Goal: Information Seeking & Learning: Learn about a topic

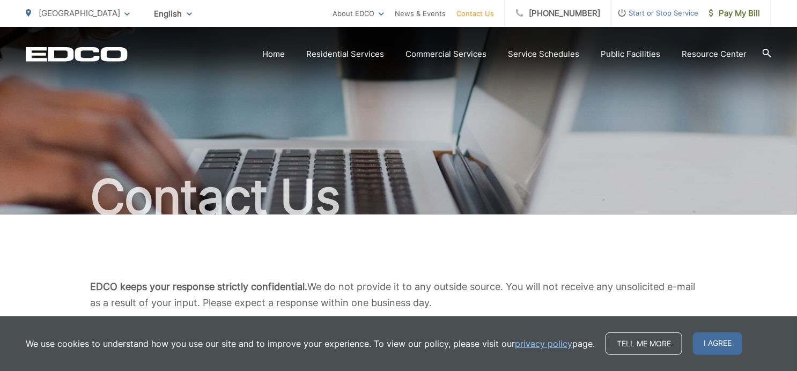
click at [401, 118] on div "Contact Us" at bounding box center [398, 121] width 745 height 188
click at [560, 85] on div "Contact Us" at bounding box center [398, 121] width 745 height 188
click at [750, 36] on div "EDCO Logo Home Residential Services Curbside Pickup Recycling Organic Recycling…" at bounding box center [398, 46] width 797 height 38
click at [125, 11] on span at bounding box center [126, 13] width 5 height 13
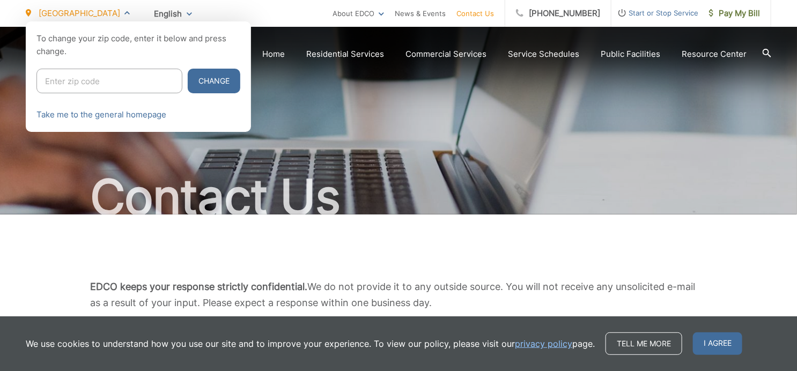
click at [58, 81] on input "Enter zip code" at bounding box center [109, 81] width 146 height 25
type input "90806"
click at [199, 82] on button "Change" at bounding box center [214, 81] width 53 height 25
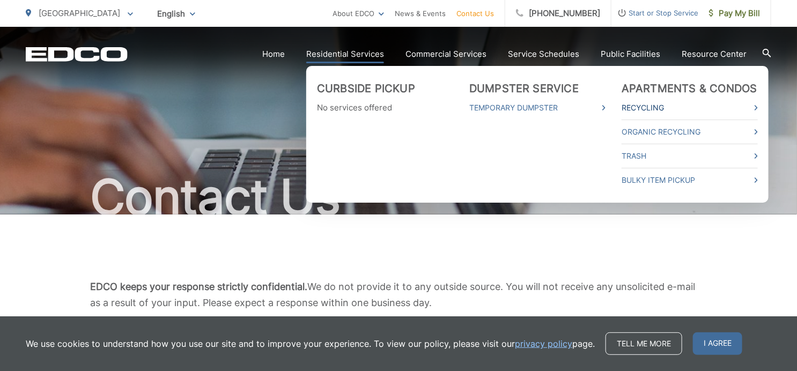
click at [665, 105] on link "Recycling" at bounding box center [690, 107] width 136 height 13
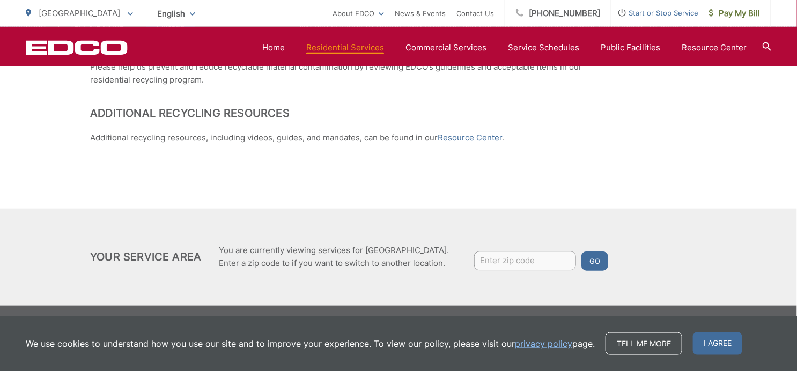
scroll to position [1029, 0]
click at [491, 260] on input "Enter zip code" at bounding box center [525, 261] width 102 height 19
type input "90806"
click at [597, 257] on button "Go" at bounding box center [594, 261] width 27 height 19
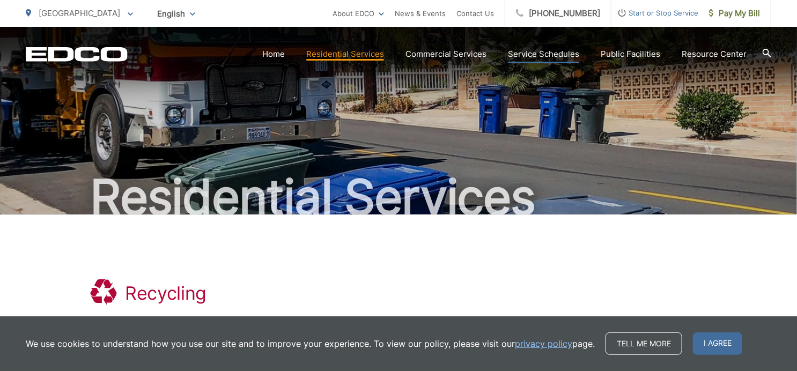
click at [545, 50] on link "Service Schedules" at bounding box center [543, 54] width 71 height 13
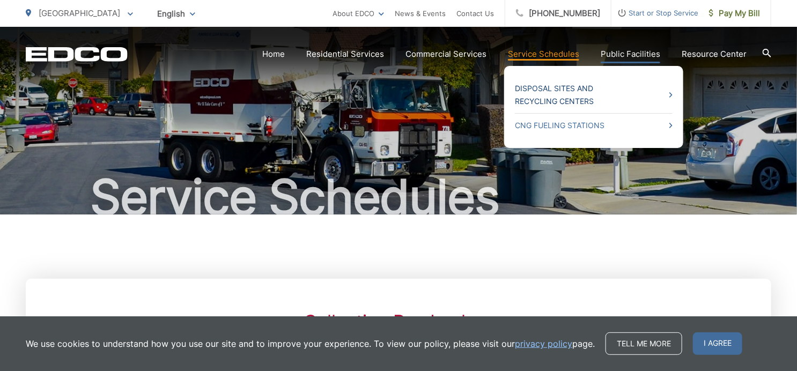
click at [589, 86] on link "Disposal Sites and Recycling Centers" at bounding box center [594, 95] width 158 height 26
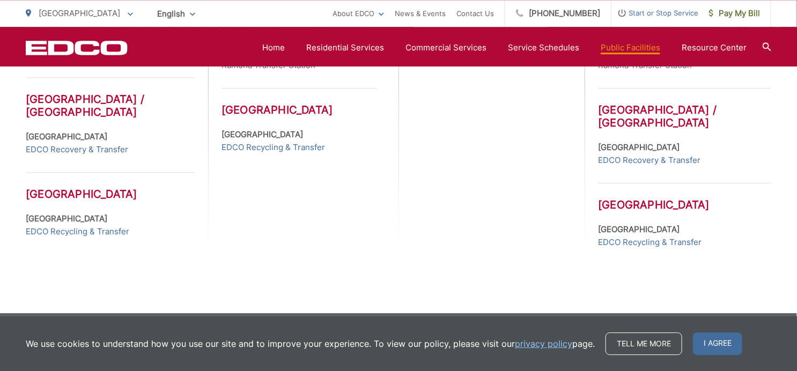
scroll to position [638, 0]
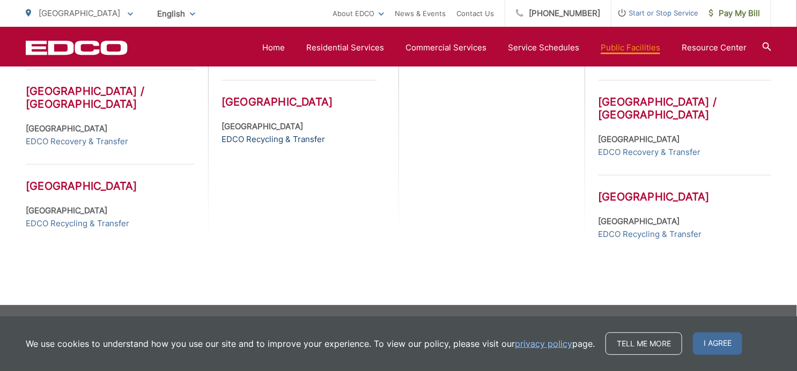
click at [261, 146] on link "EDCO Recycling & Transfer" at bounding box center [272, 139] width 103 height 13
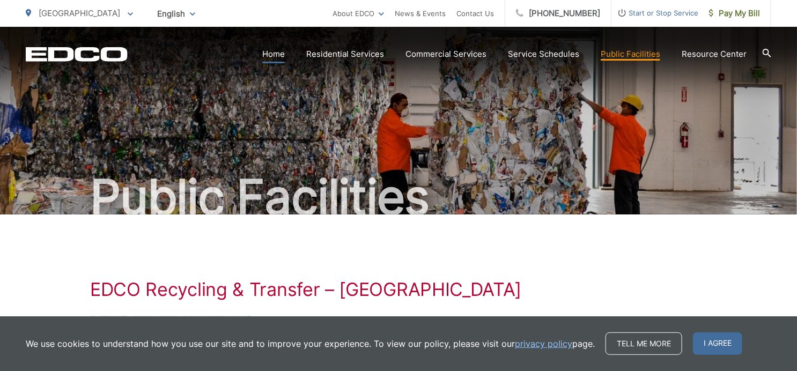
click at [278, 53] on link "Home" at bounding box center [273, 54] width 23 height 13
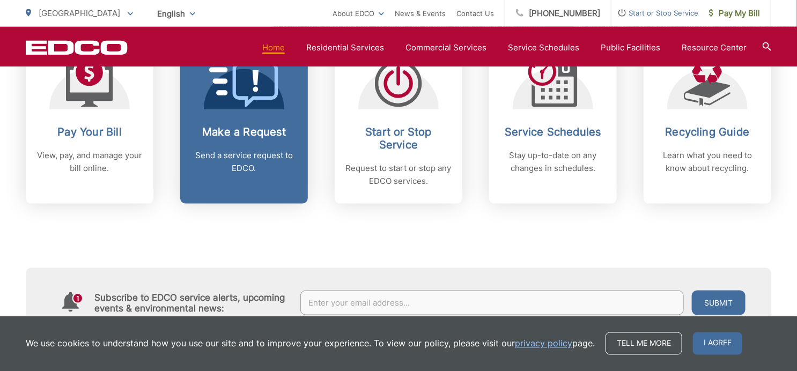
scroll to position [453, 0]
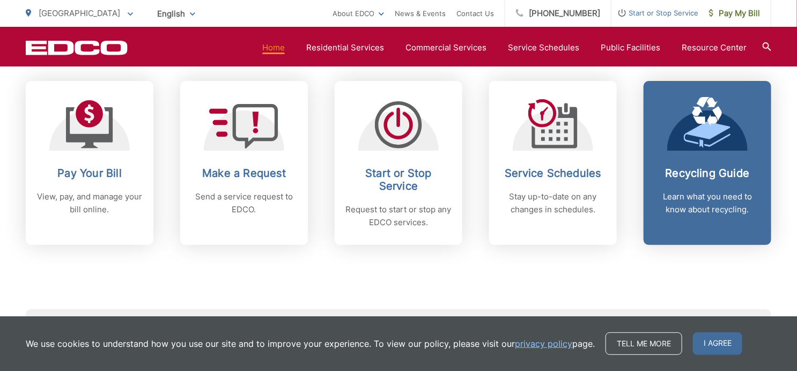
click at [715, 133] on icon at bounding box center [707, 133] width 47 height 23
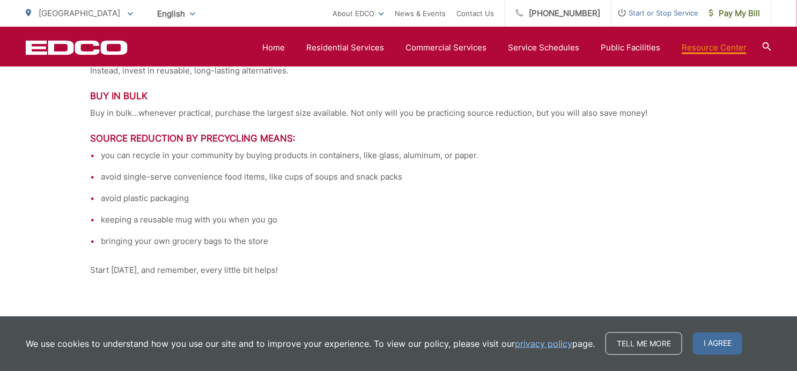
scroll to position [2265, 0]
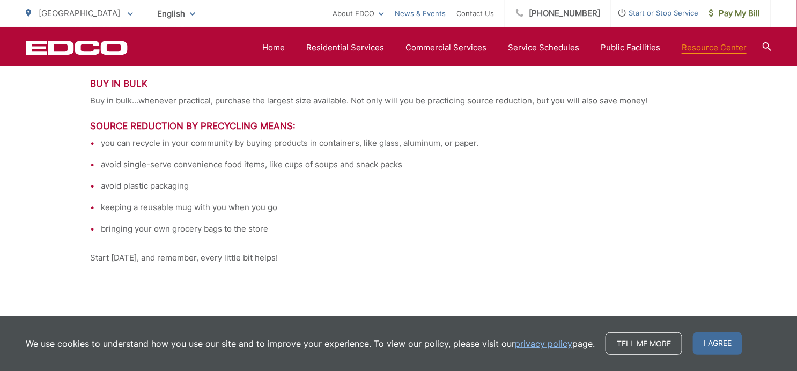
click at [436, 12] on link "News & Events" at bounding box center [420, 13] width 51 height 13
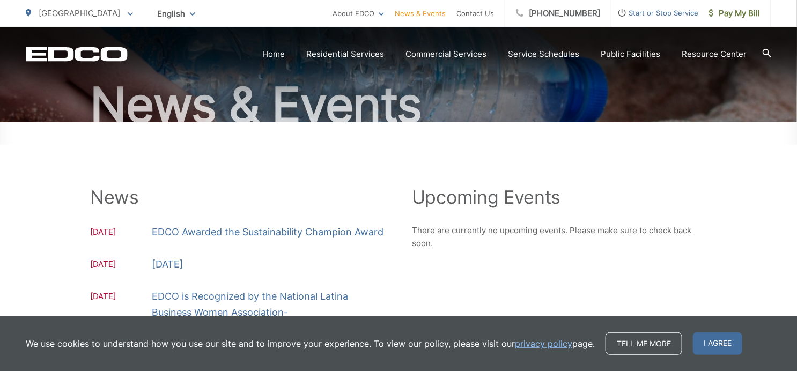
scroll to position [113, 0]
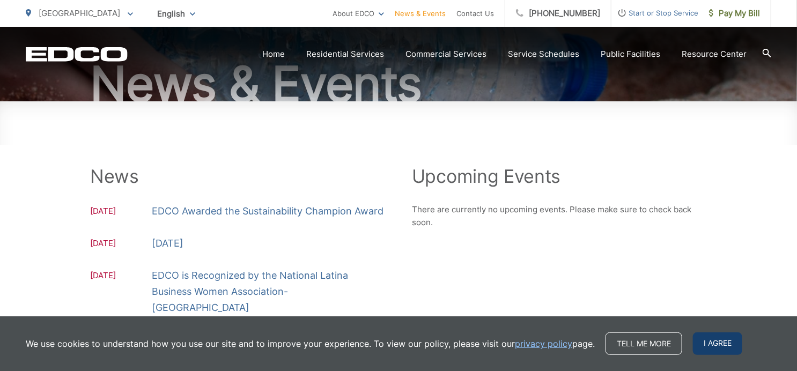
click at [711, 343] on span "I agree" at bounding box center [717, 343] width 49 height 23
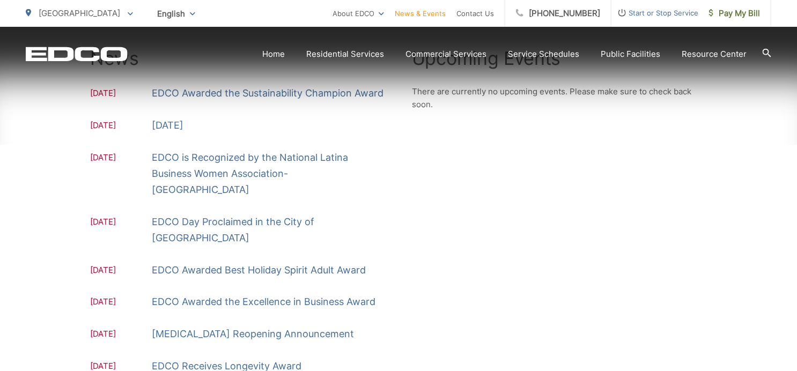
scroll to position [283, 0]
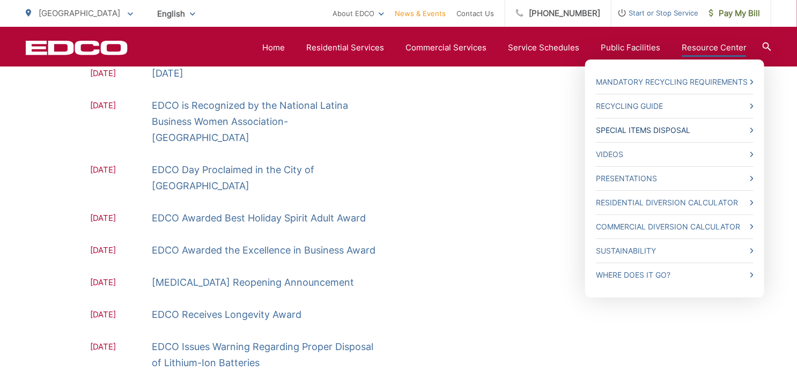
click at [751, 127] on link "Special Items Disposal" at bounding box center [675, 130] width 158 height 13
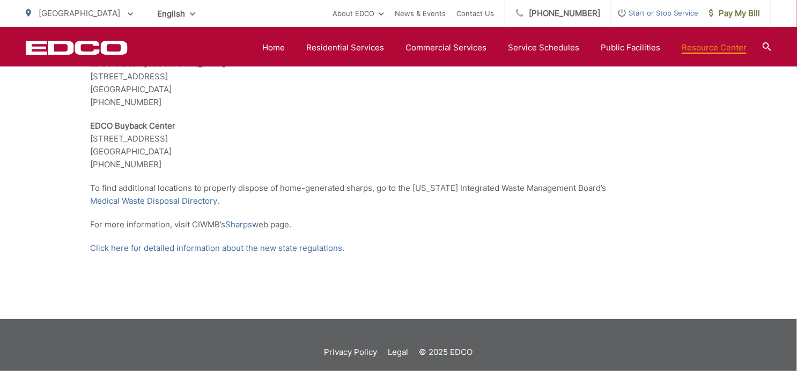
scroll to position [2280, 0]
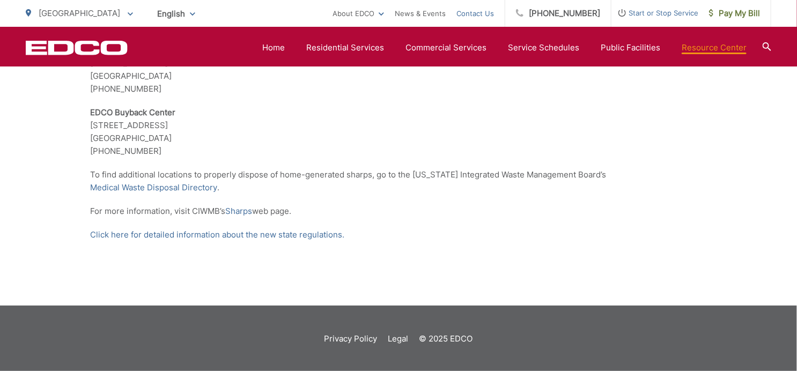
click at [480, 9] on link "Contact Us" at bounding box center [475, 13] width 38 height 13
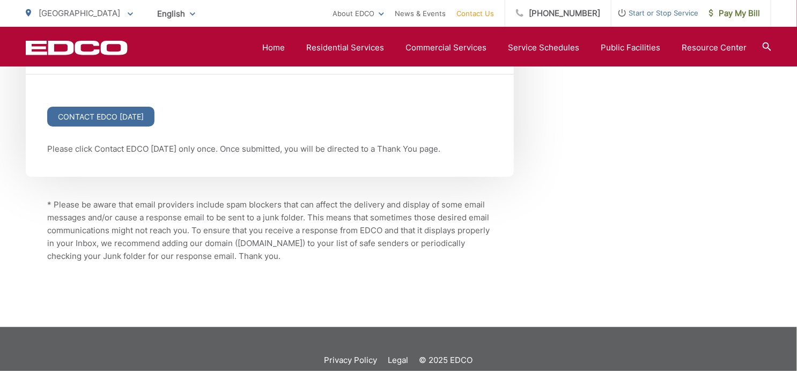
scroll to position [1555, 0]
